Goal: Browse casually: Explore the website without a specific task or goal

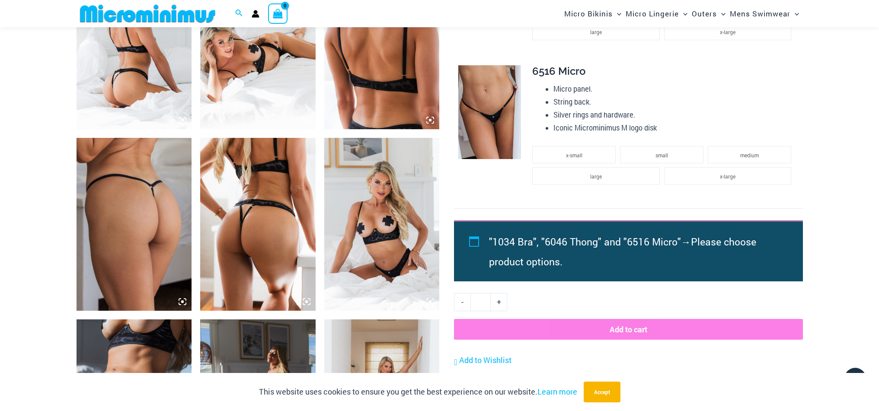
scroll to position [786, 0]
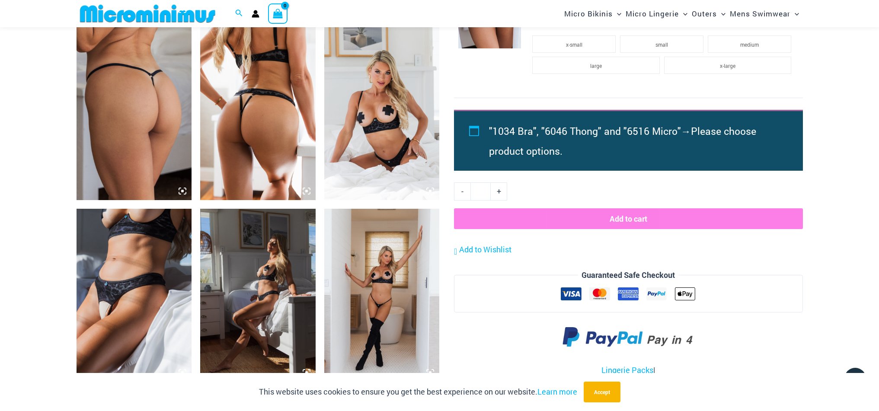
click at [139, 296] on img at bounding box center [133, 295] width 115 height 173
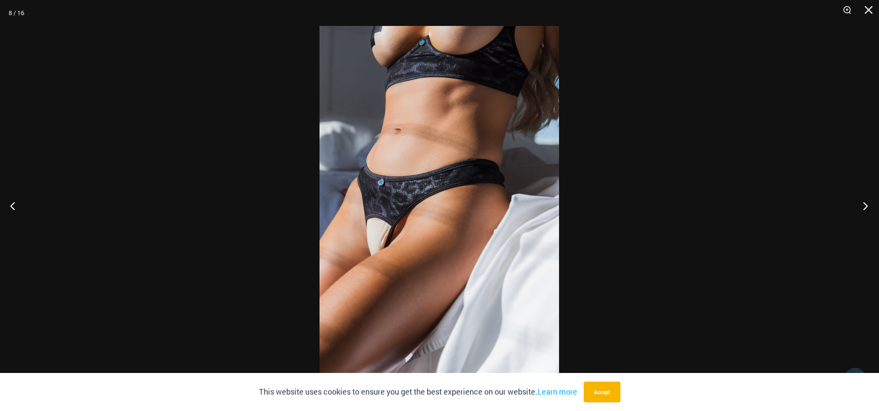
click at [864, 206] on button "Next" at bounding box center [862, 205] width 32 height 43
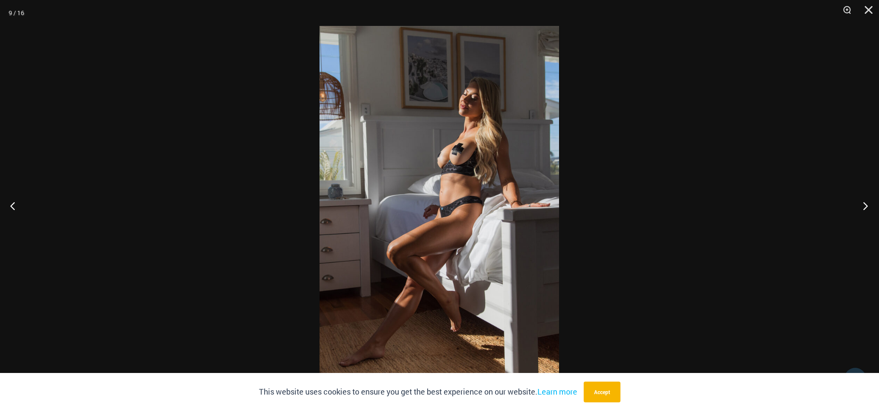
click at [864, 206] on button "Next" at bounding box center [862, 205] width 32 height 43
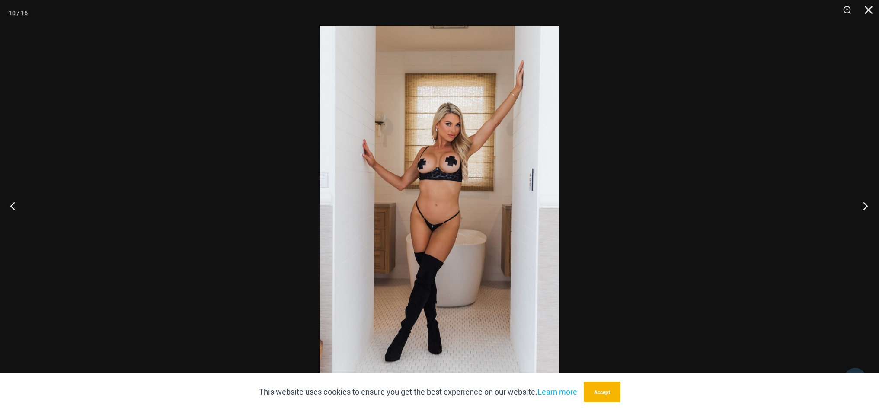
click at [864, 206] on button "Next" at bounding box center [862, 205] width 32 height 43
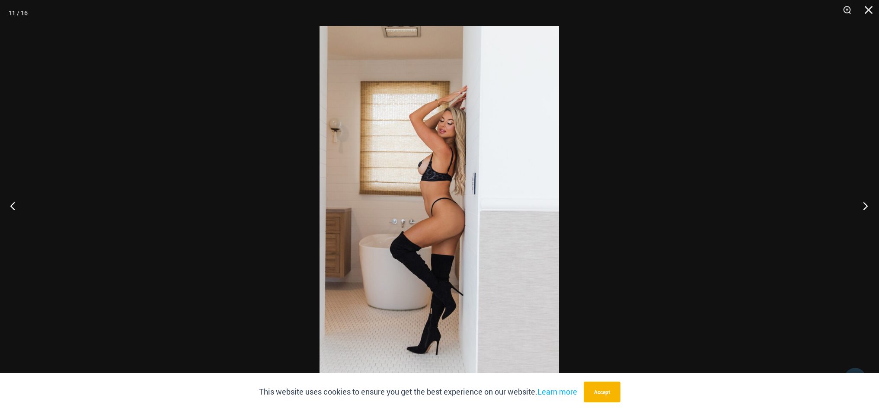
click at [864, 206] on button "Next" at bounding box center [862, 205] width 32 height 43
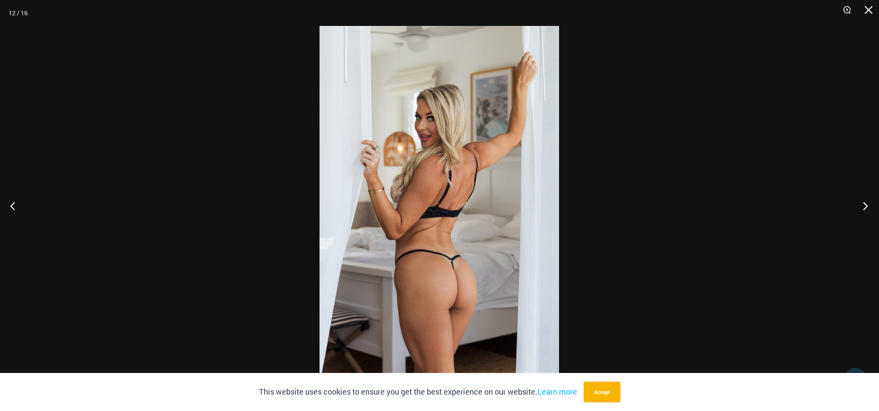
click at [864, 206] on button "Next" at bounding box center [862, 205] width 32 height 43
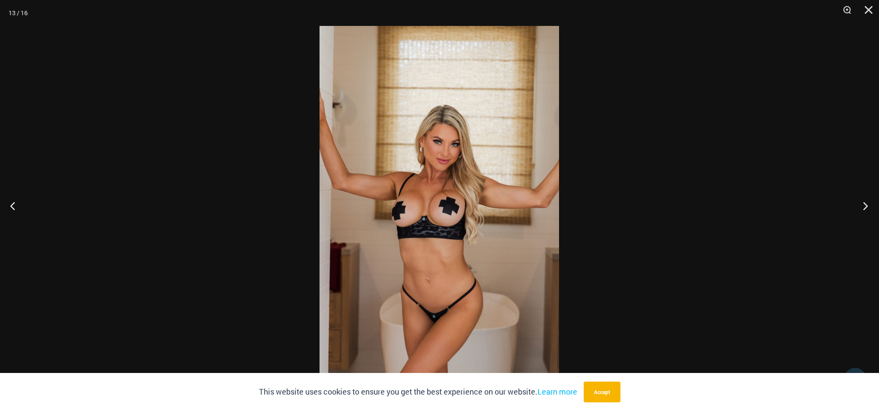
click at [864, 206] on button "Next" at bounding box center [862, 205] width 32 height 43
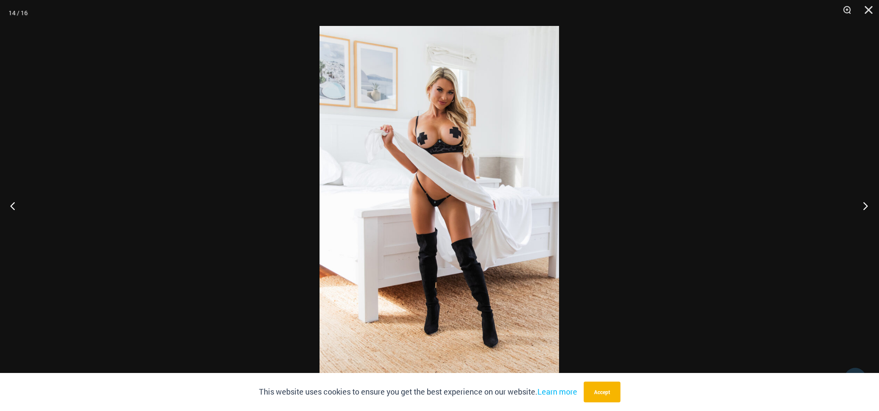
click at [864, 206] on button "Next" at bounding box center [862, 205] width 32 height 43
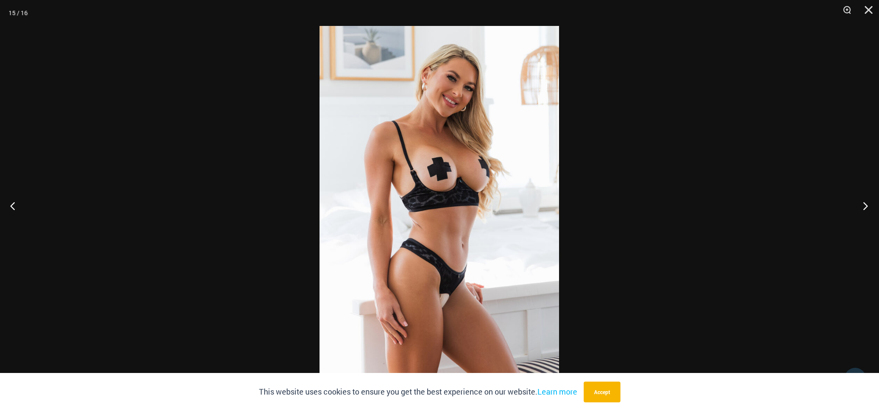
click at [864, 206] on button "Next" at bounding box center [862, 205] width 32 height 43
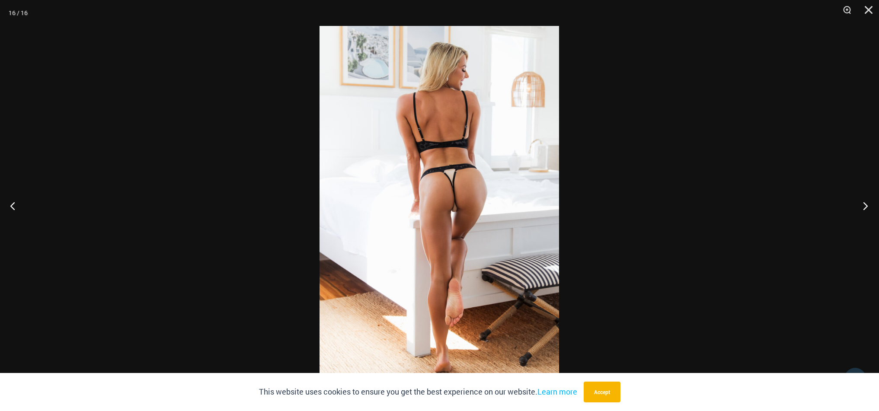
click at [864, 206] on button "Next" at bounding box center [862, 205] width 32 height 43
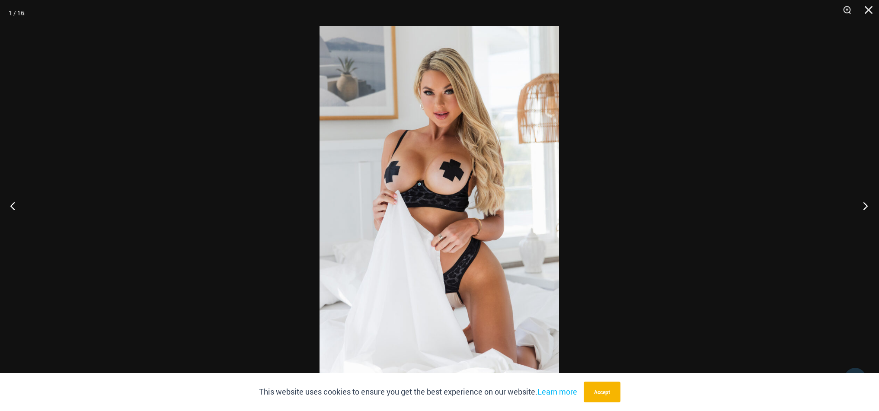
click at [864, 206] on button "Next" at bounding box center [862, 205] width 32 height 43
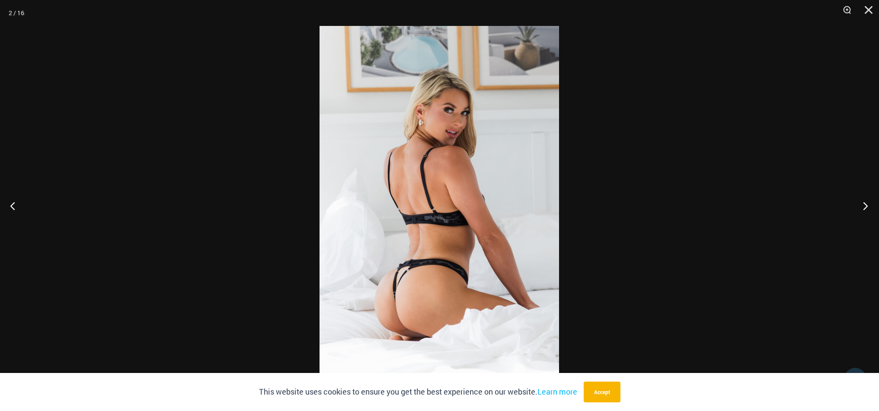
click at [864, 206] on button "Next" at bounding box center [862, 205] width 32 height 43
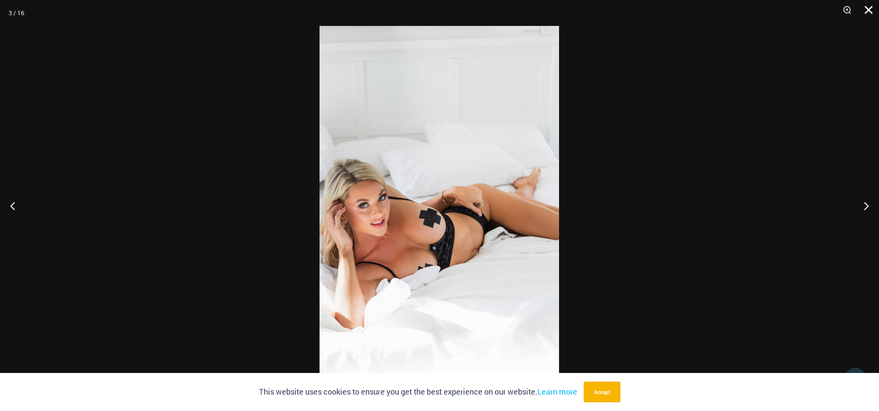
click at [871, 10] on button "Close" at bounding box center [865, 13] width 22 height 26
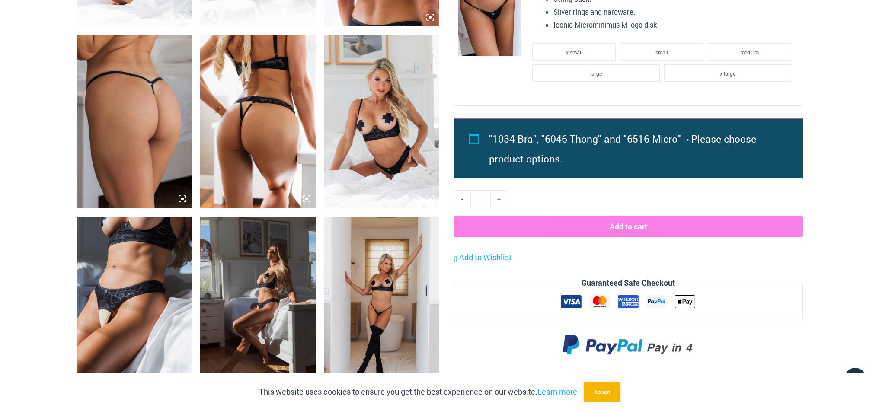
scroll to position [0, 0]
